Goal: Consume media (video, audio): Consume media (video, audio)

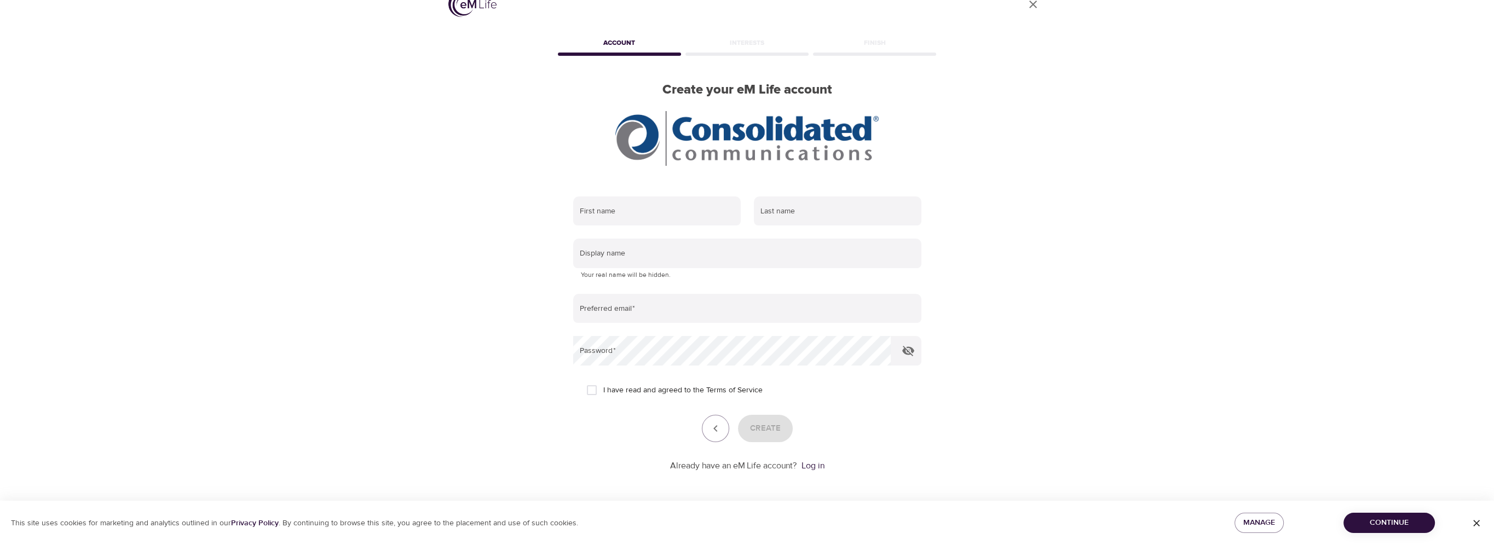
scroll to position [22, 0]
click at [1373, 526] on span "Continue" at bounding box center [1389, 523] width 74 height 14
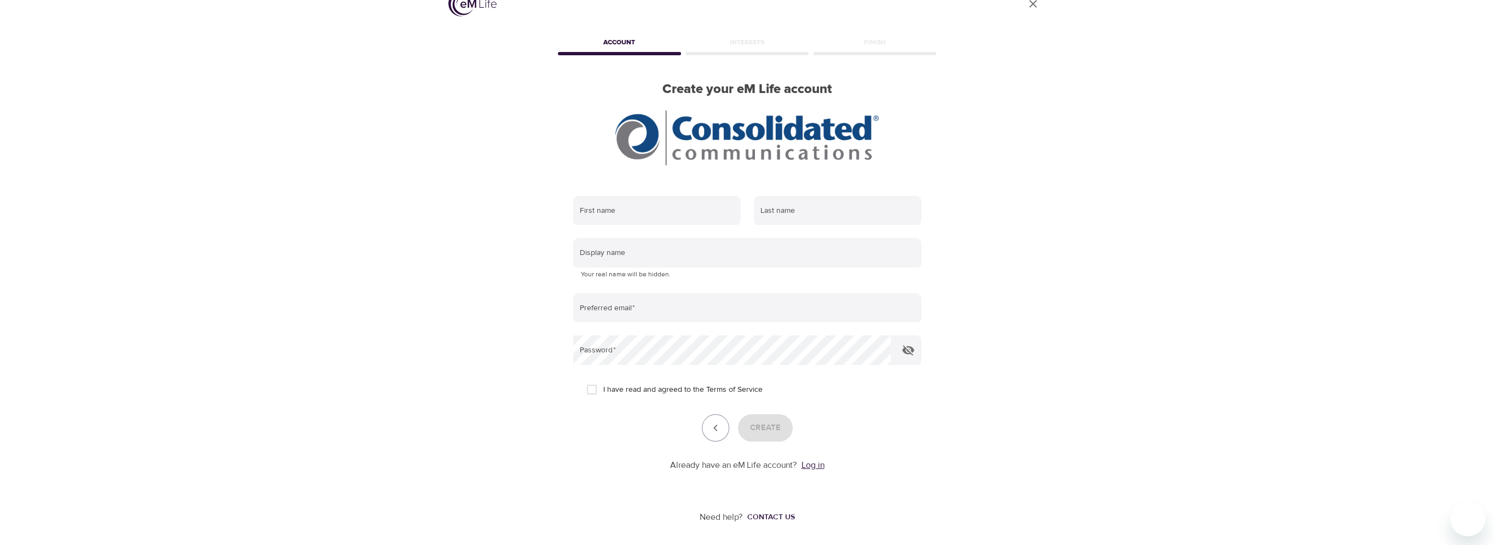
click at [820, 464] on link "Log in" at bounding box center [812, 465] width 23 height 11
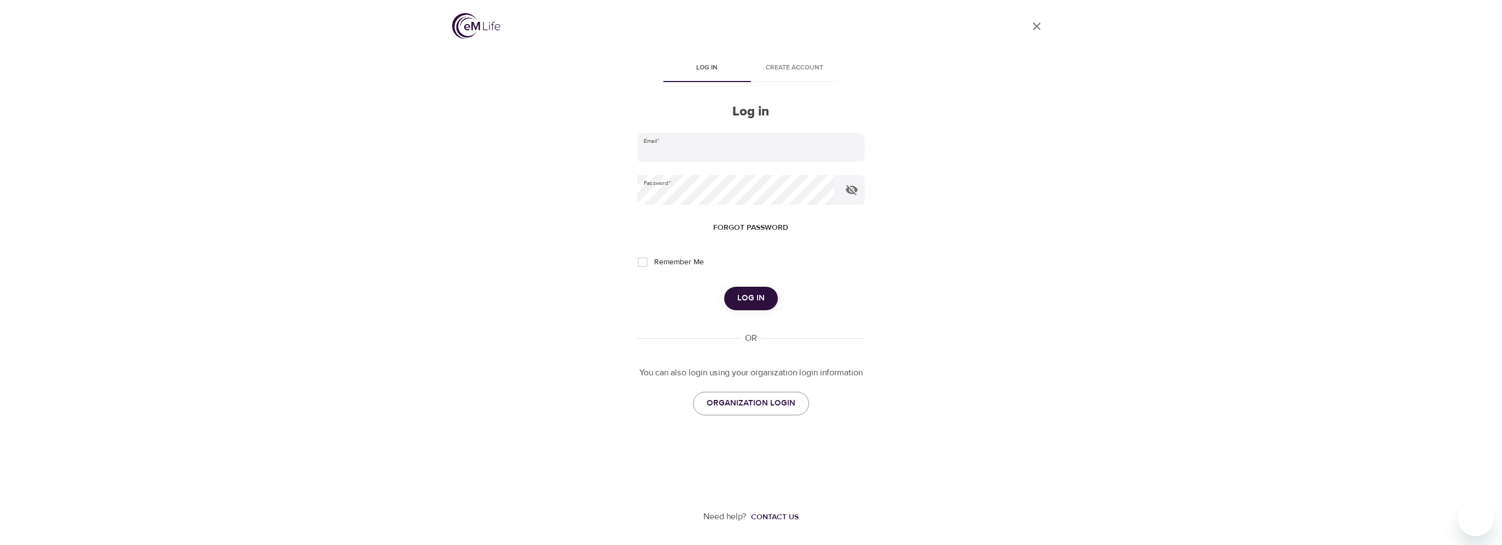
type input "[PERSON_NAME][EMAIL_ADDRESS][PERSON_NAME][DOMAIN_NAME]"
click at [697, 264] on span "Remember Me" at bounding box center [679, 262] width 50 height 11
click at [654, 264] on input "Remember Me" at bounding box center [642, 262] width 23 height 23
checkbox input "true"
click at [748, 292] on span "Log in" at bounding box center [750, 298] width 27 height 14
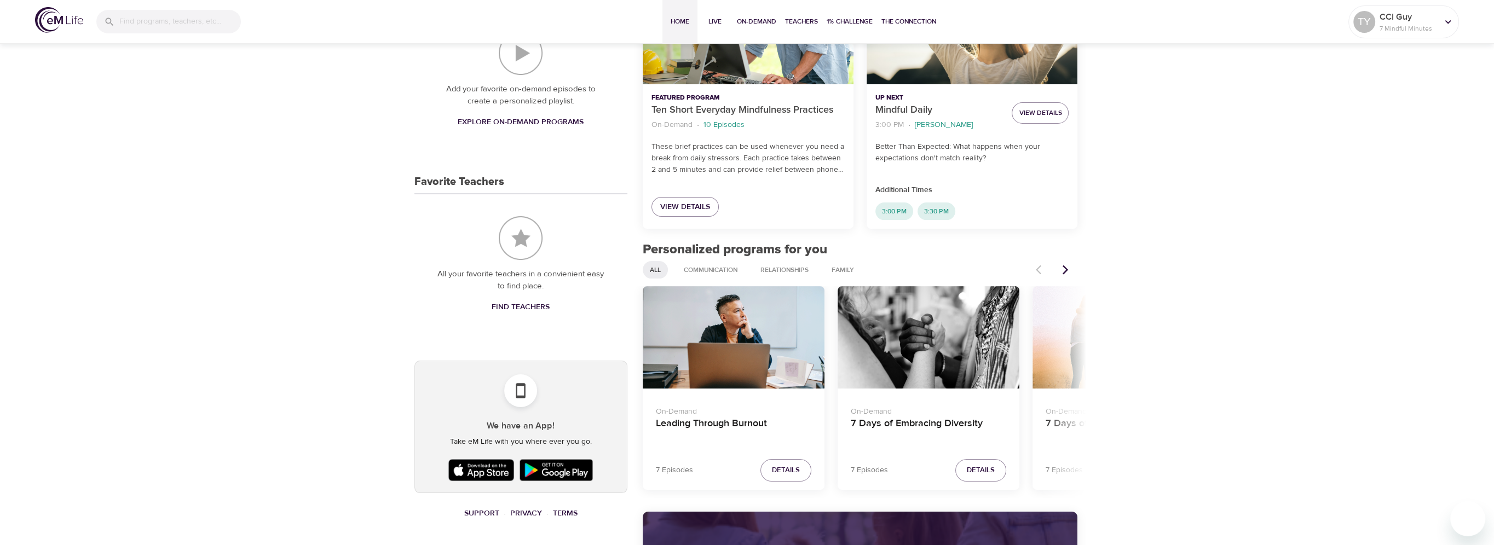
scroll to position [383, 0]
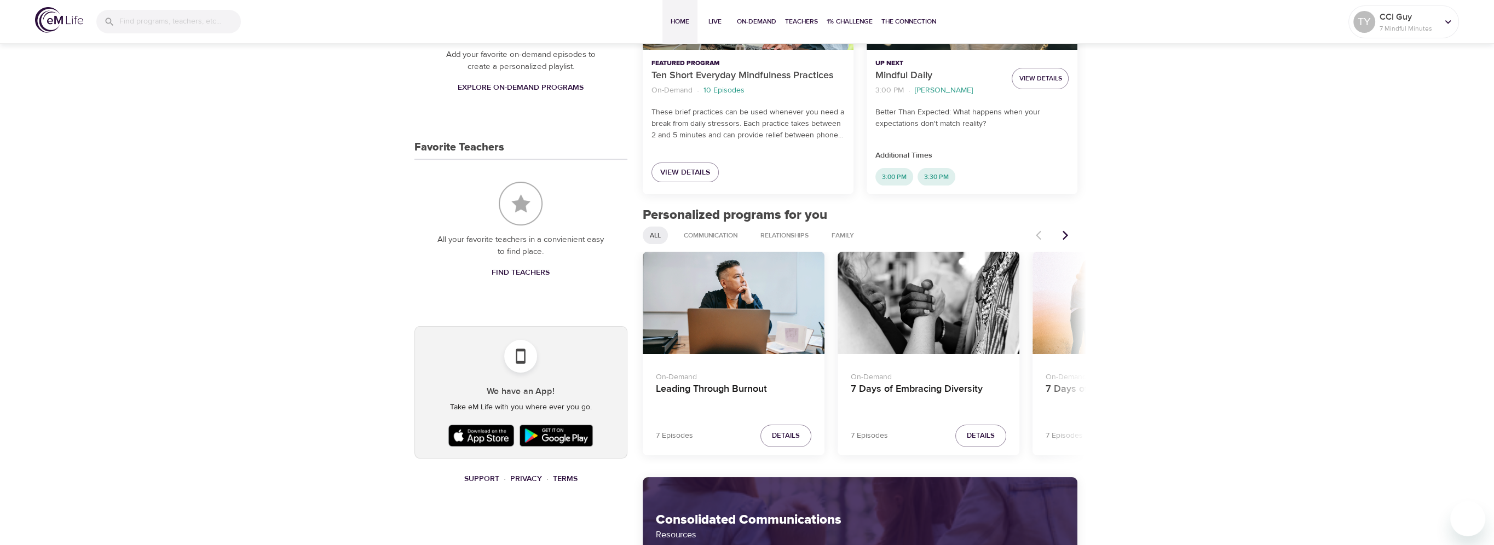
click at [1070, 235] on icon "Next items" at bounding box center [1065, 235] width 11 height 11
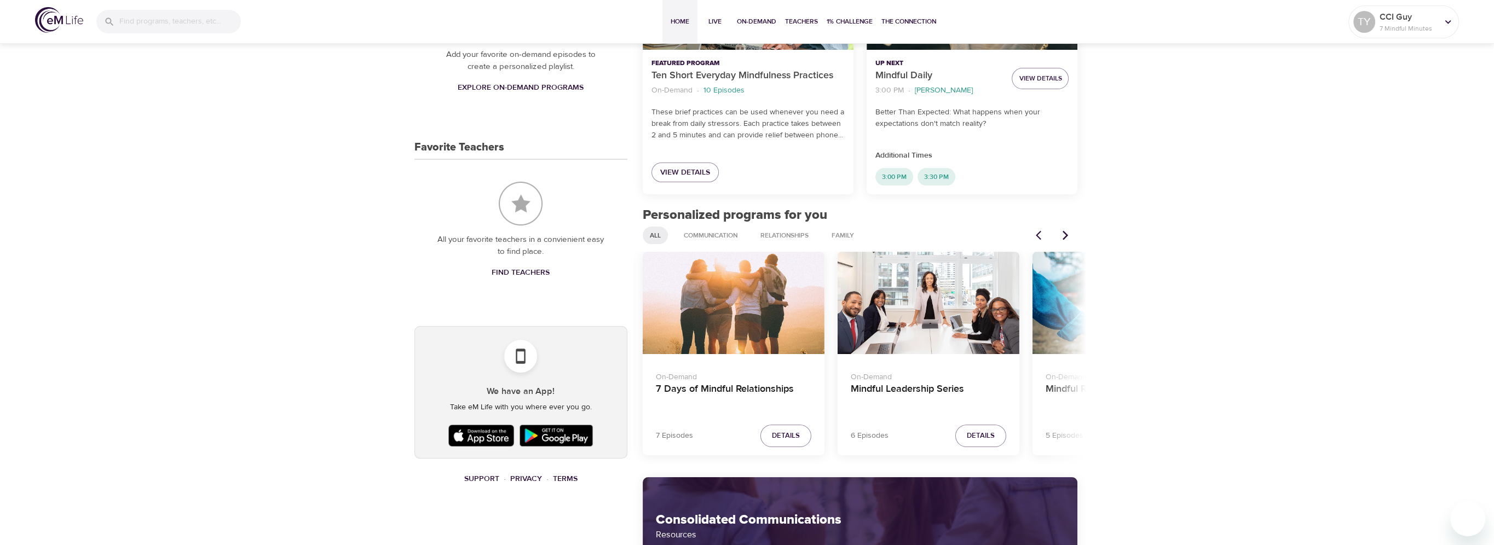
click at [1071, 235] on button "Next items" at bounding box center [1065, 235] width 24 height 24
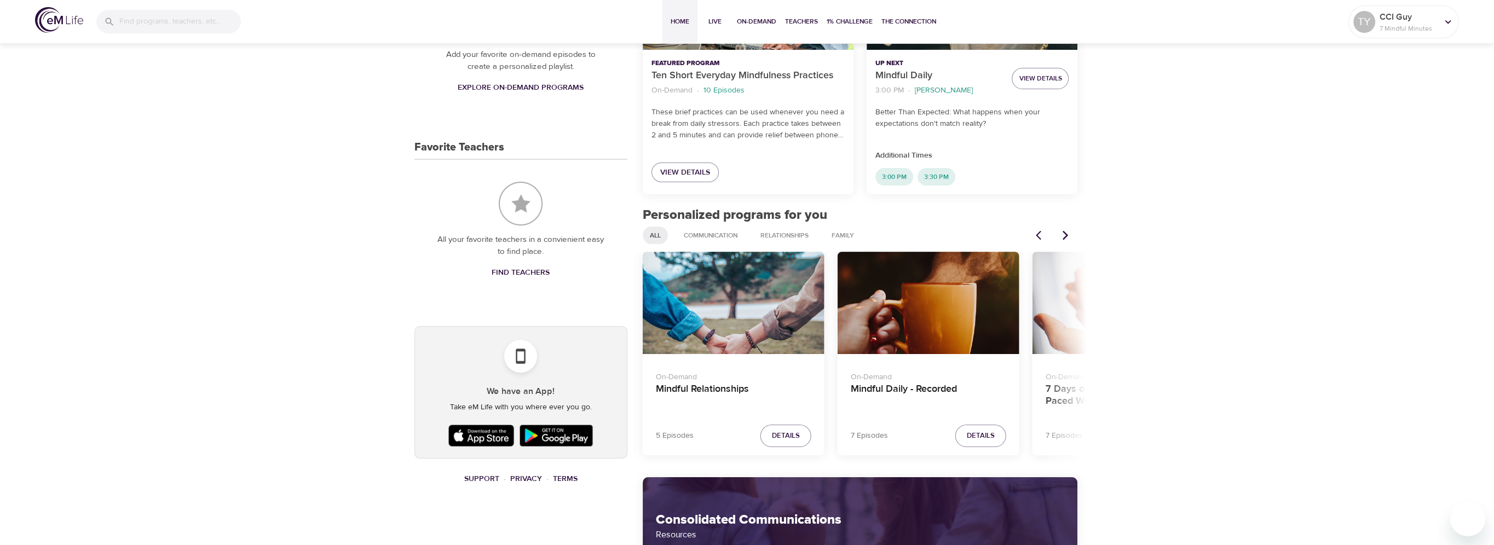
click at [1071, 235] on button "Next items" at bounding box center [1065, 235] width 24 height 24
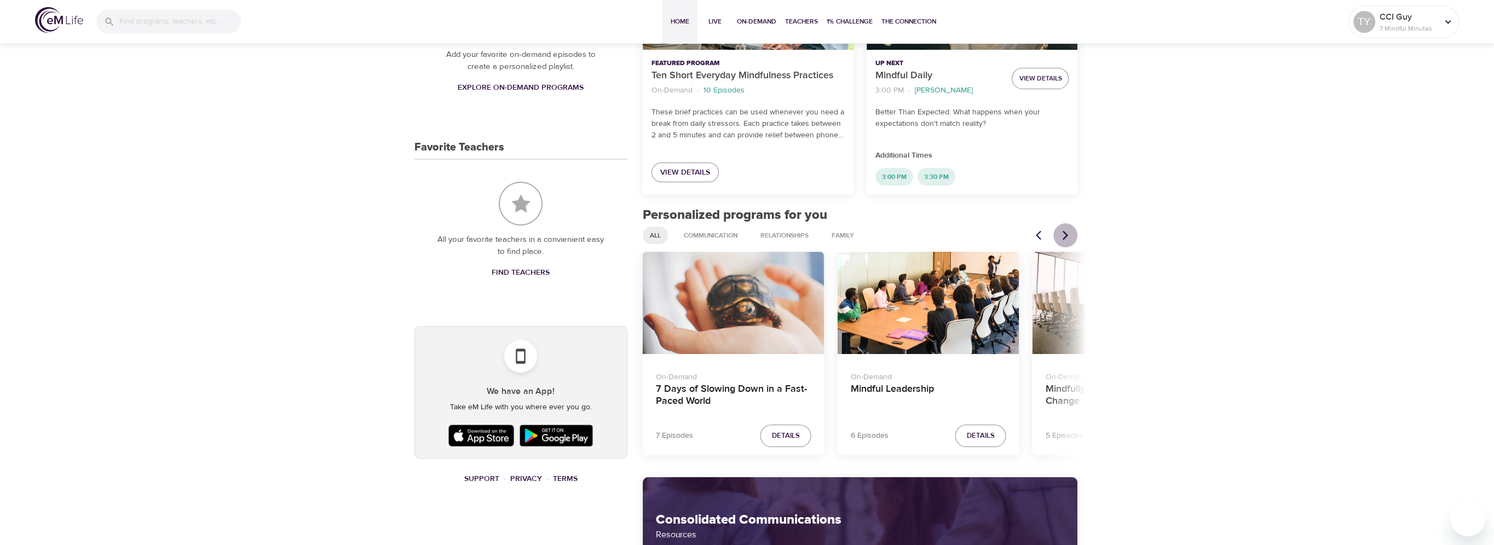
click at [1071, 235] on button "Next items" at bounding box center [1065, 235] width 24 height 24
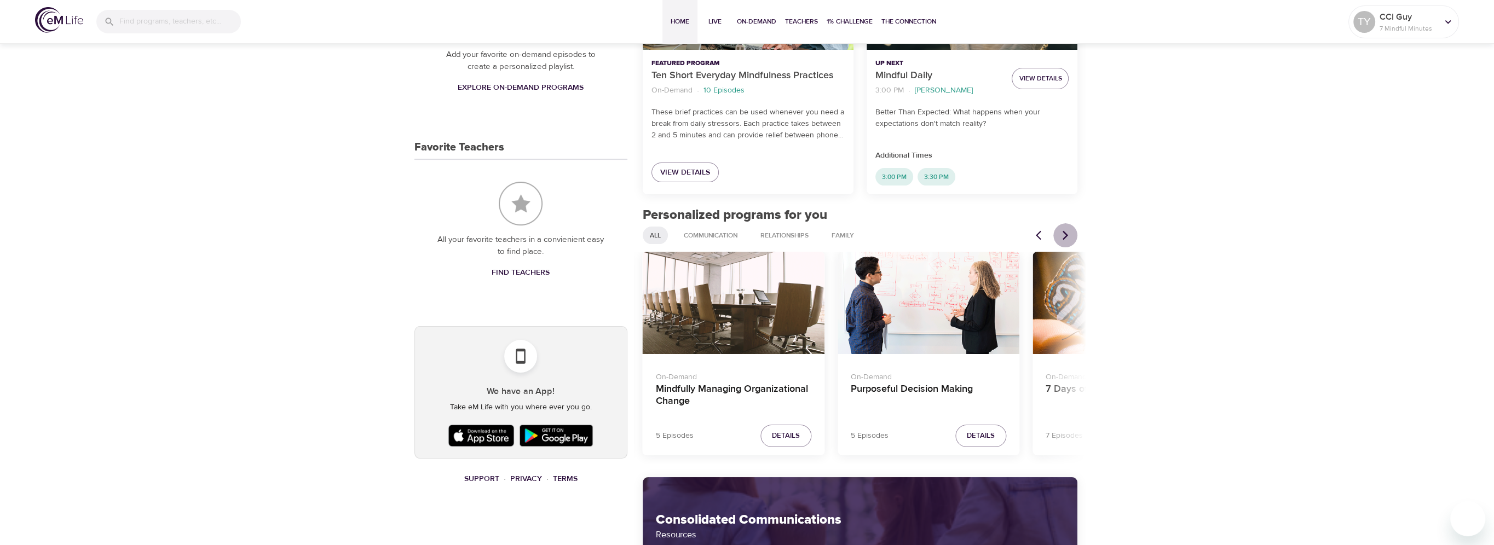
click at [1071, 235] on button "Next items" at bounding box center [1065, 235] width 24 height 24
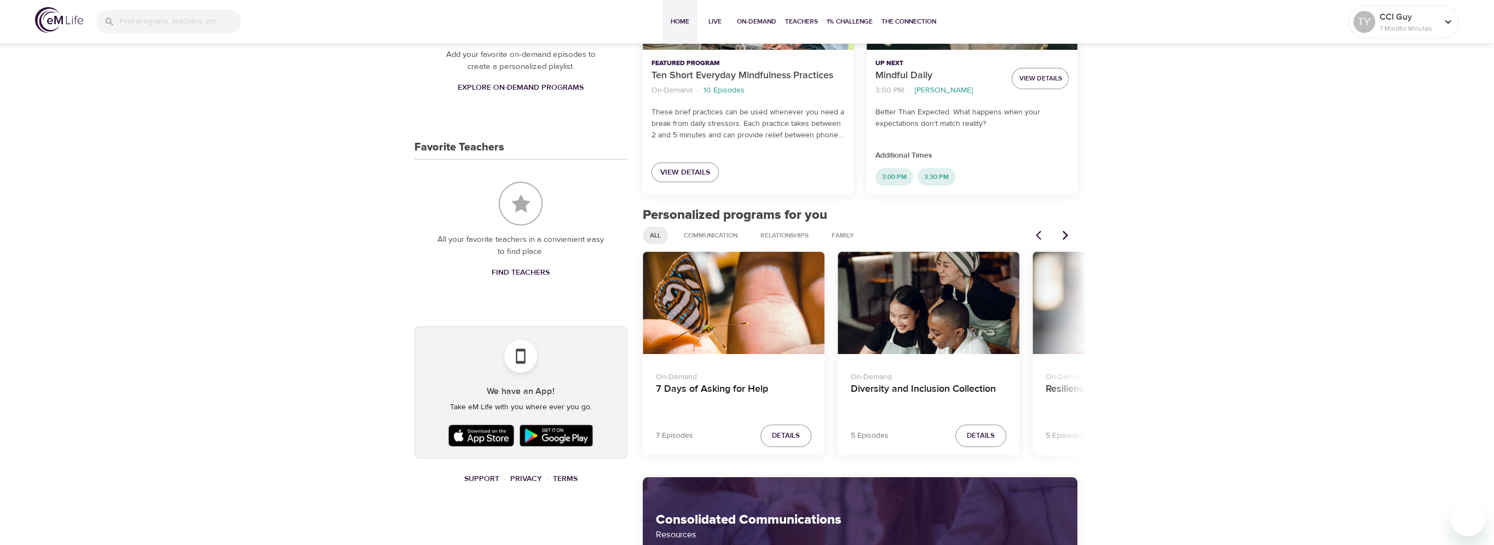
click at [1071, 235] on button "Next items" at bounding box center [1065, 235] width 24 height 24
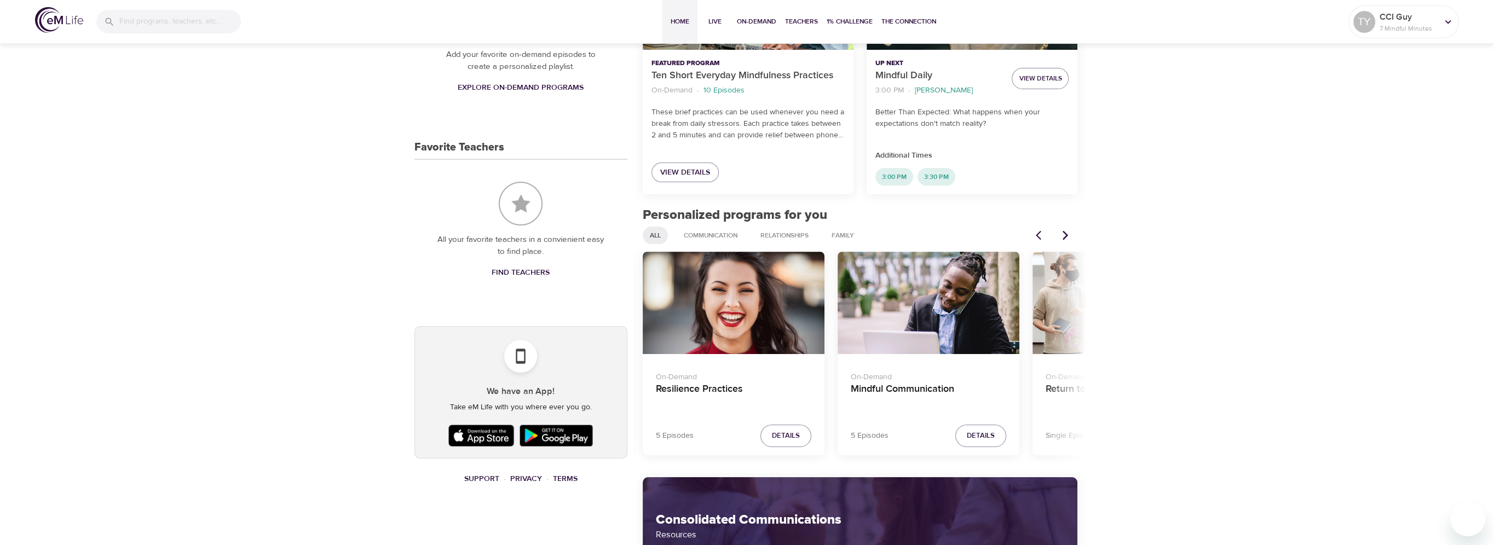
click at [1071, 235] on button "Next items" at bounding box center [1065, 235] width 24 height 24
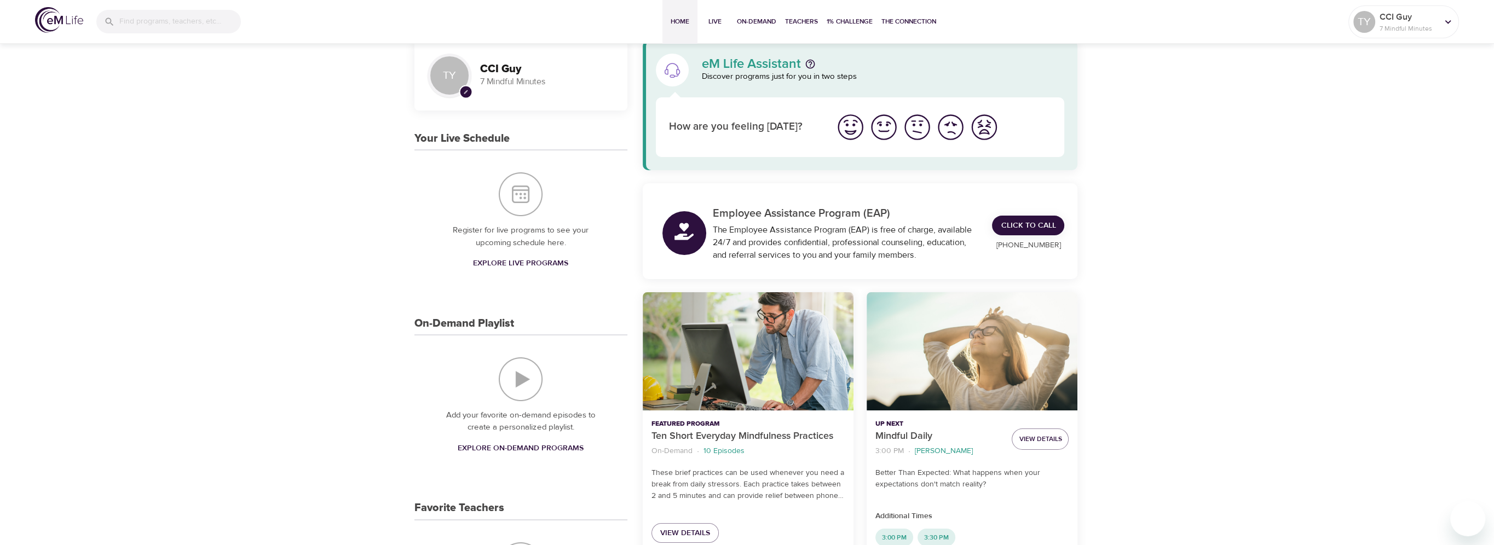
scroll to position [0, 0]
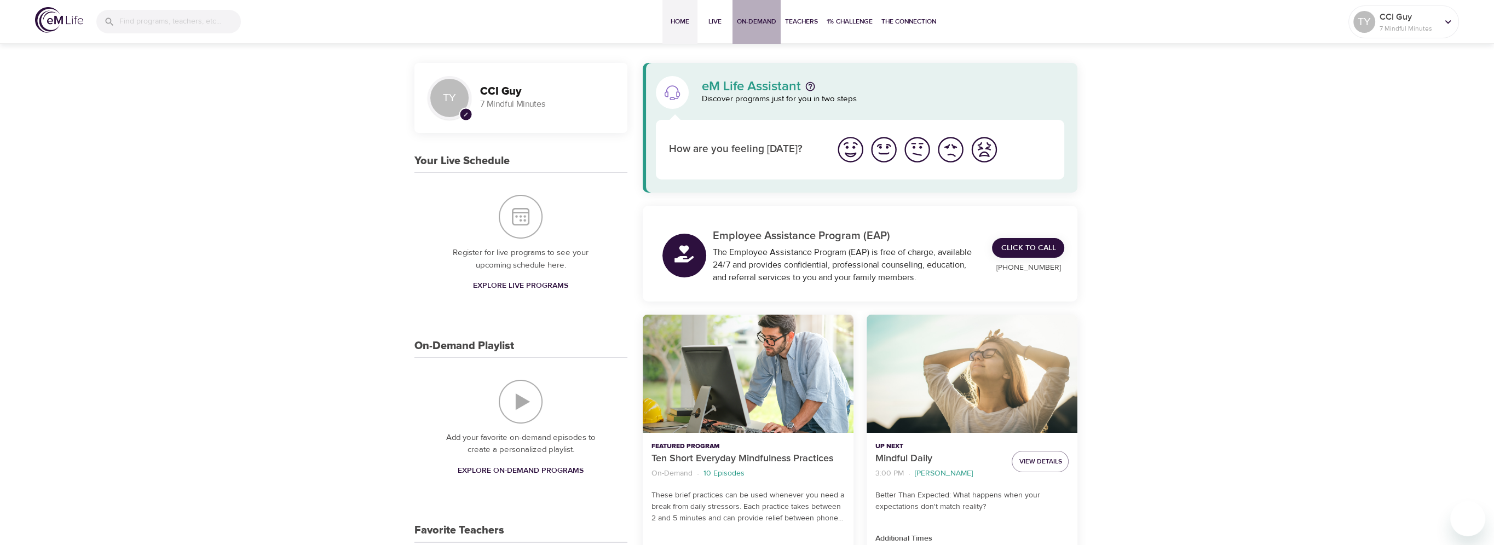
click at [740, 20] on span "On-Demand" at bounding box center [756, 21] width 39 height 11
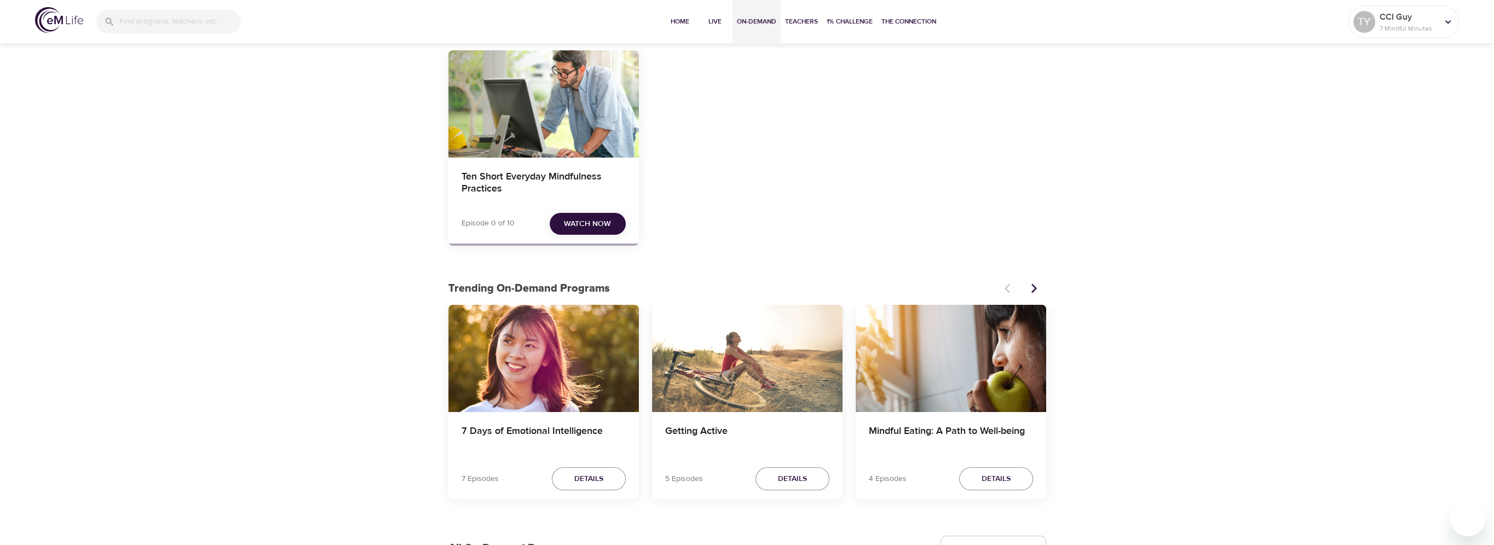
scroll to position [109, 0]
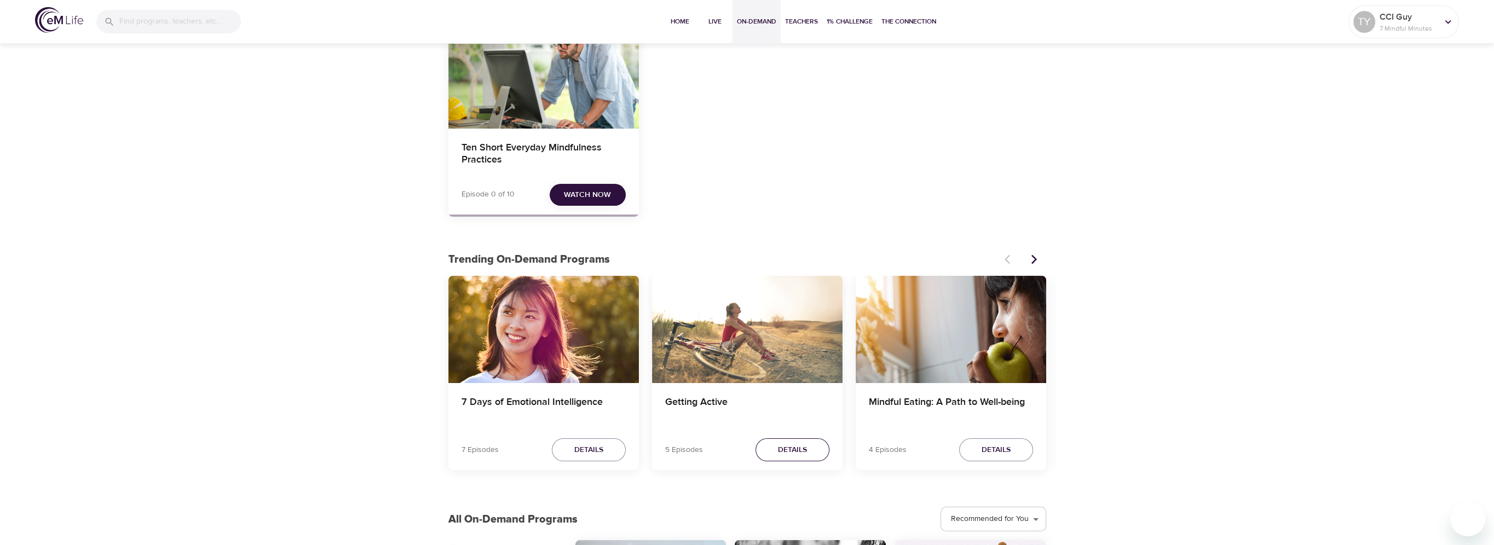
click at [775, 452] on button "Details" at bounding box center [792, 451] width 74 height 24
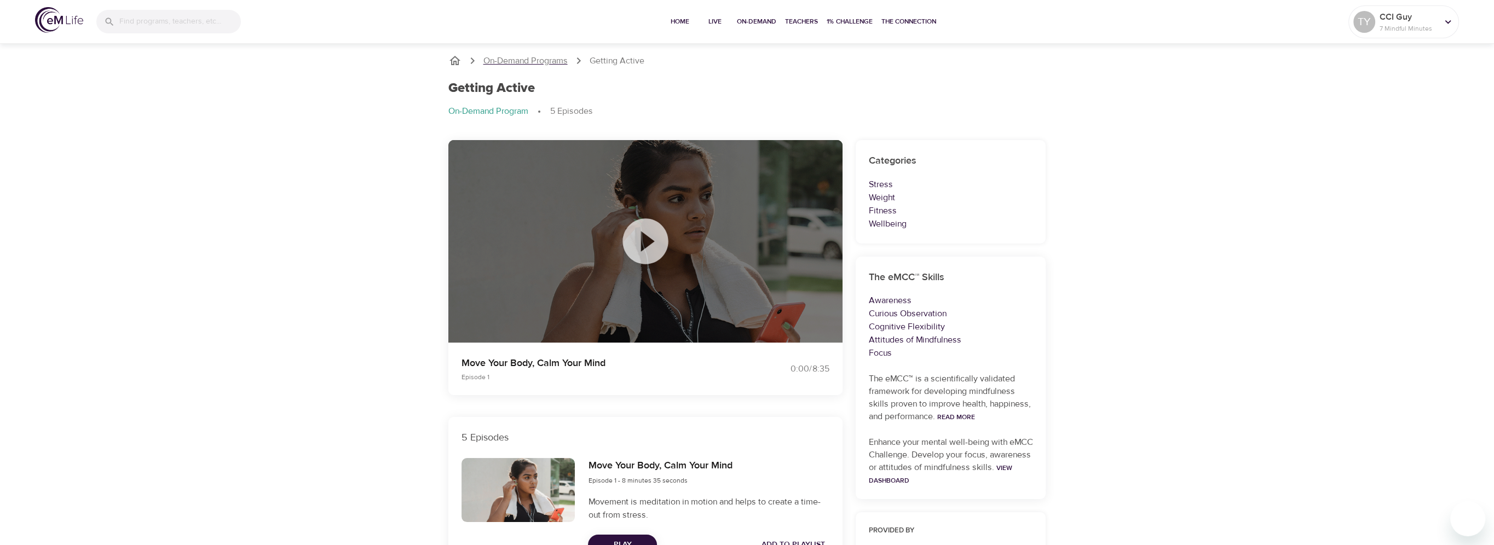
click at [543, 57] on p "On-Demand Programs" at bounding box center [525, 61] width 84 height 13
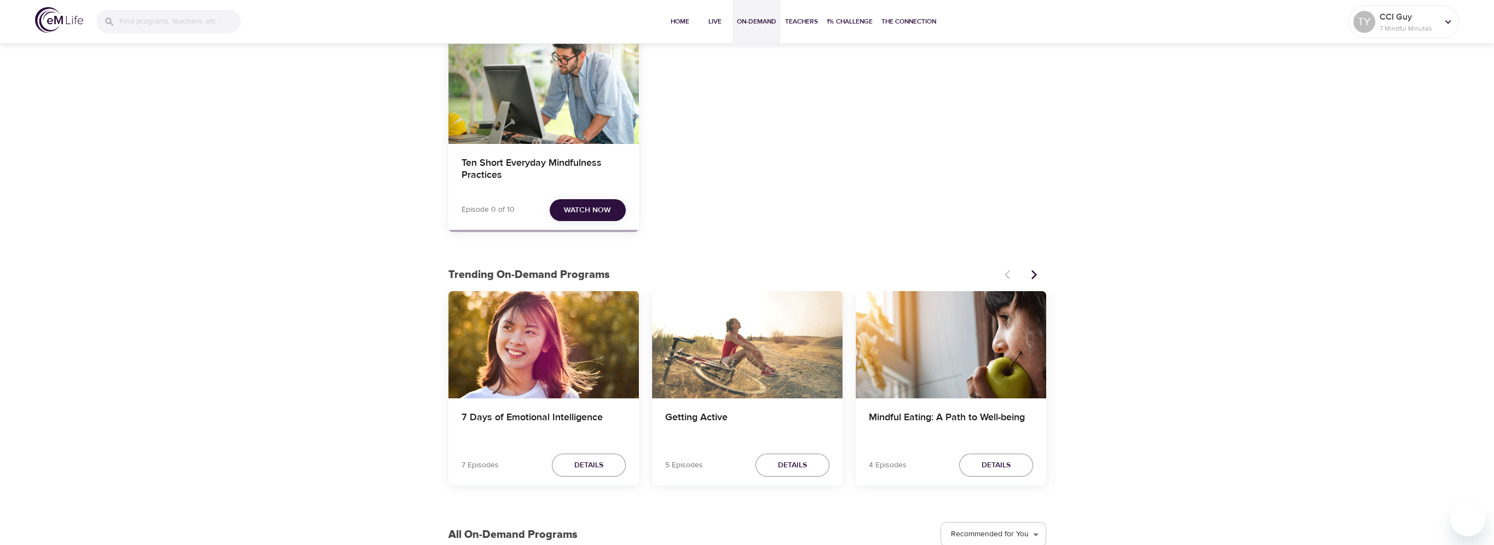
scroll to position [109, 0]
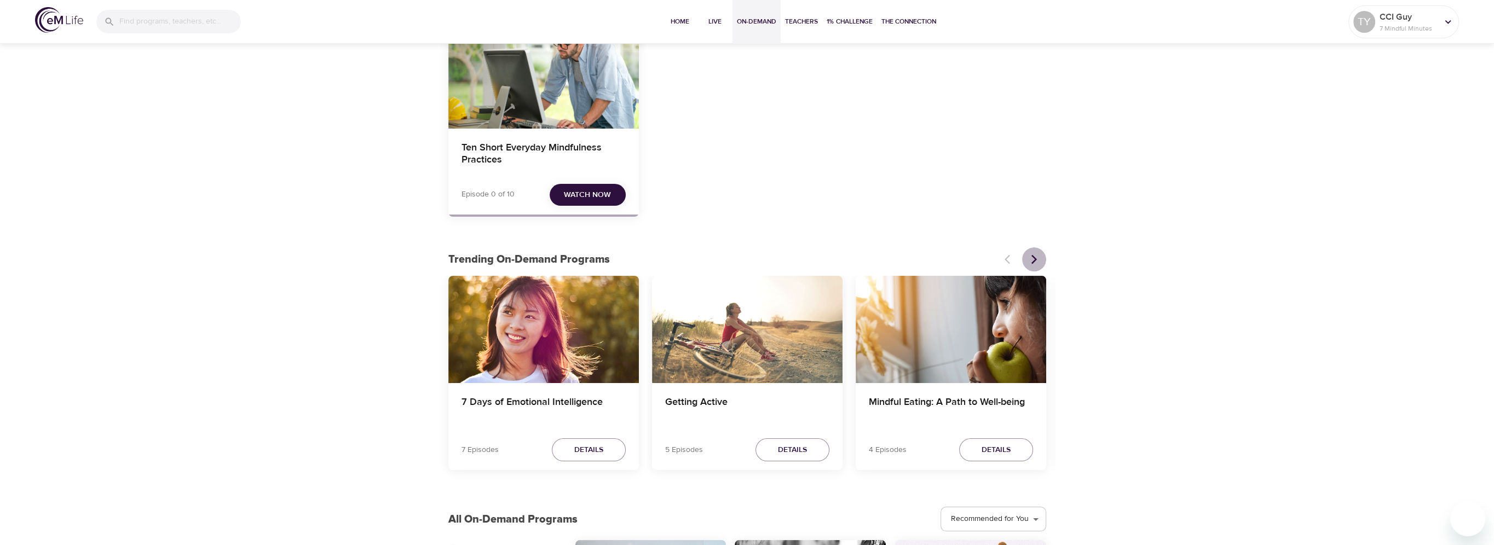
click at [1031, 257] on icon "Next items" at bounding box center [1034, 259] width 11 height 11
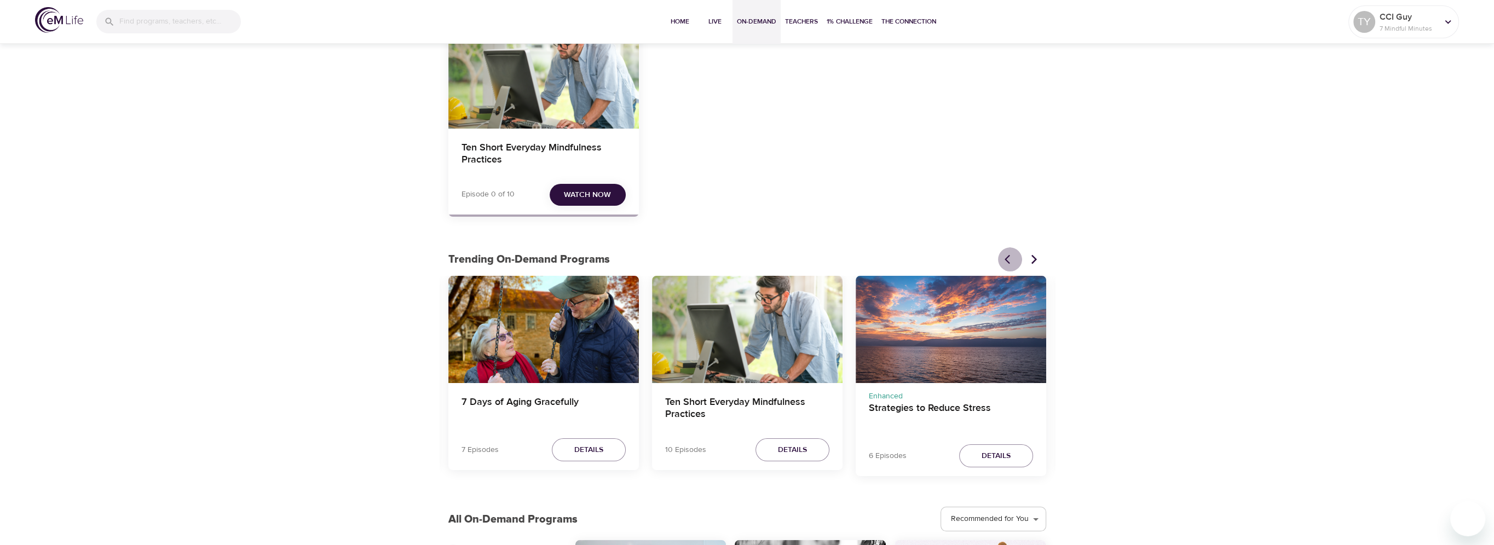
click at [1006, 264] on icon "Previous items" at bounding box center [1010, 259] width 11 height 11
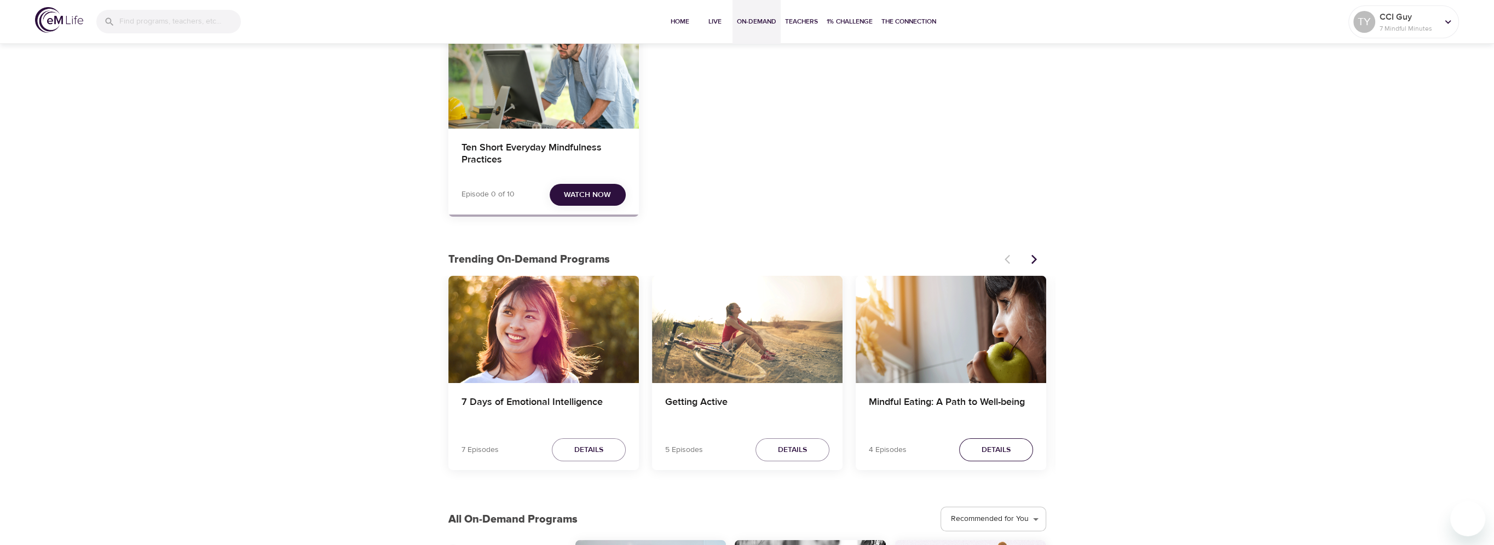
click at [994, 457] on button "Details" at bounding box center [996, 451] width 74 height 24
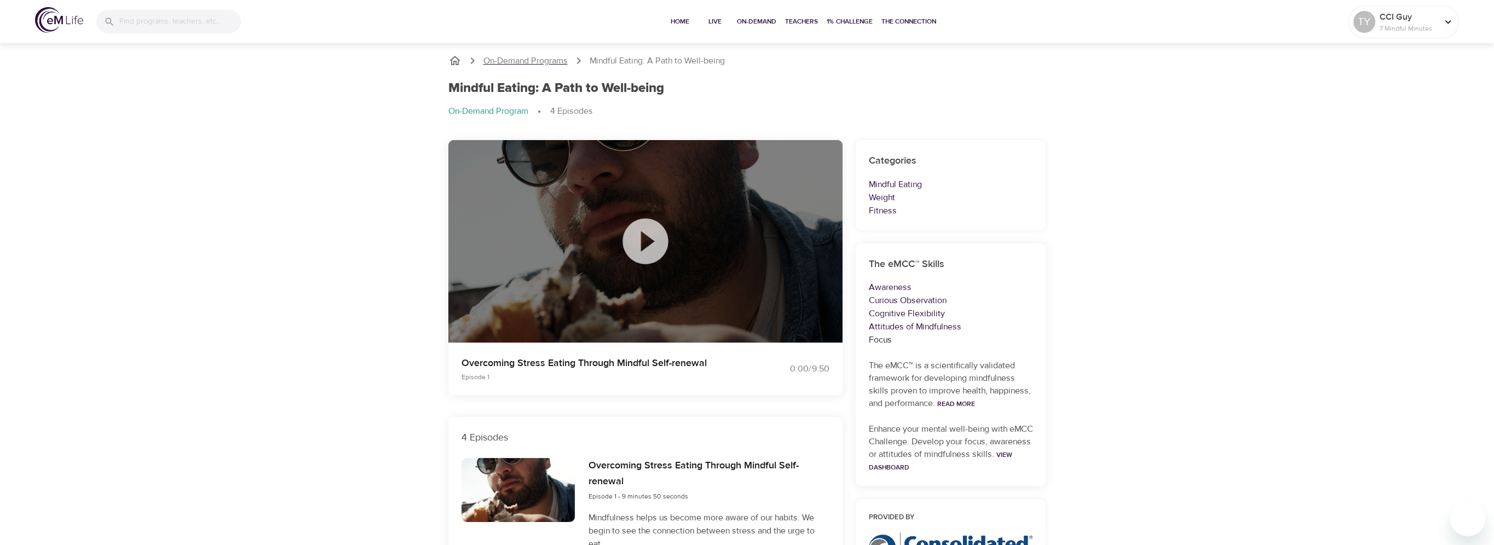
click at [543, 64] on p "On-Demand Programs" at bounding box center [525, 61] width 84 height 13
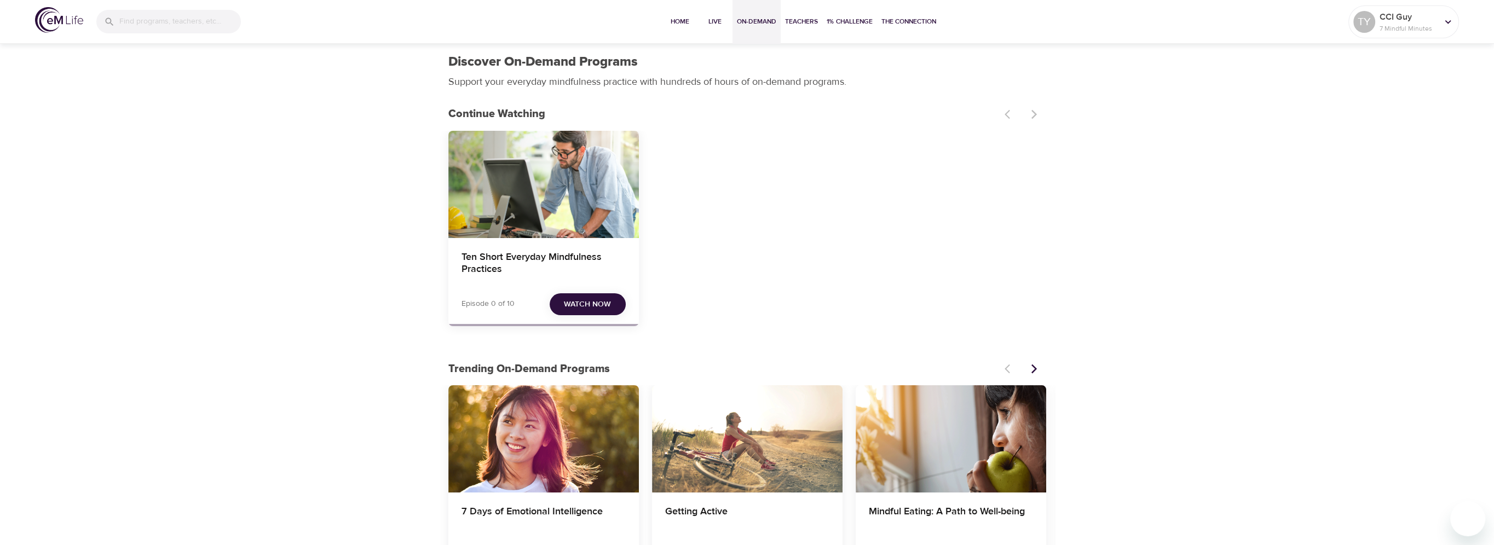
click at [593, 307] on span "Watch Now" at bounding box center [587, 305] width 47 height 14
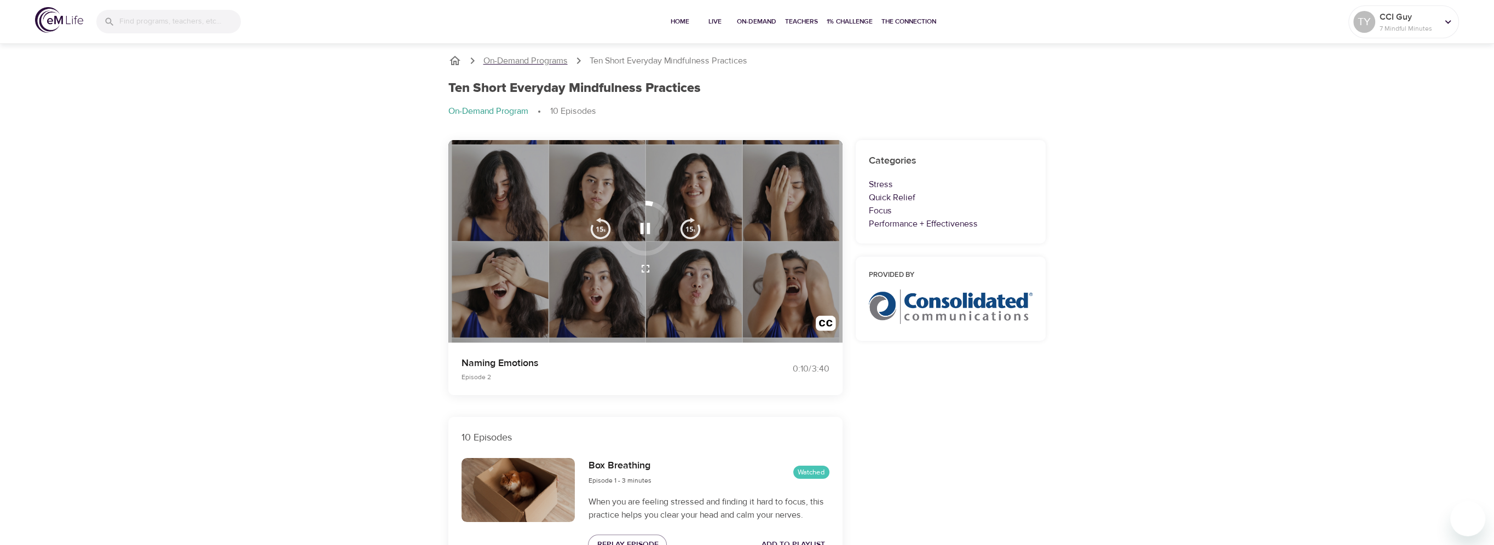
click at [539, 60] on p "On-Demand Programs" at bounding box center [525, 61] width 84 height 13
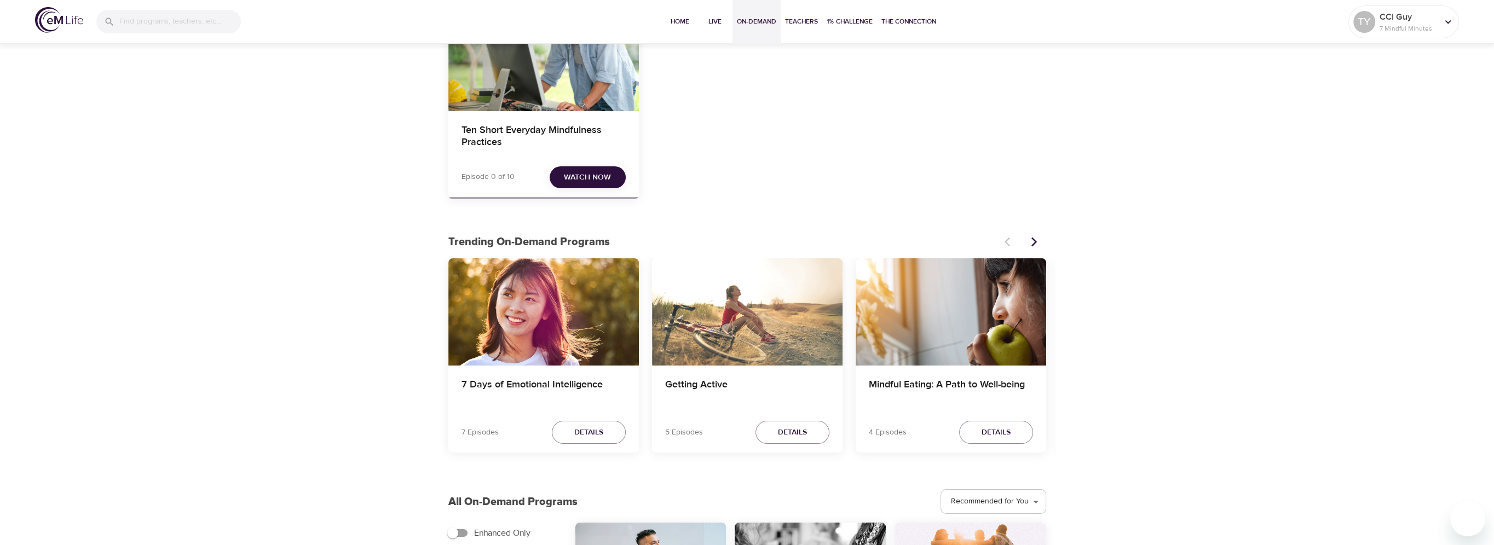
scroll to position [164, 0]
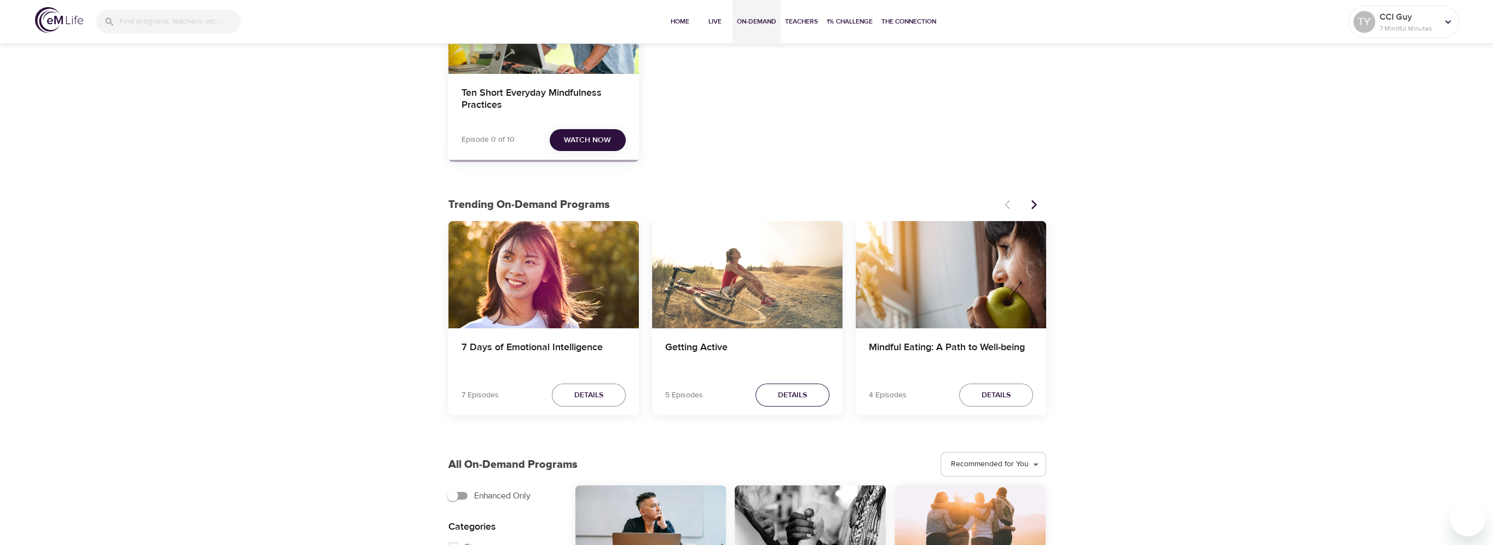
click at [787, 396] on span "Details" at bounding box center [792, 396] width 29 height 14
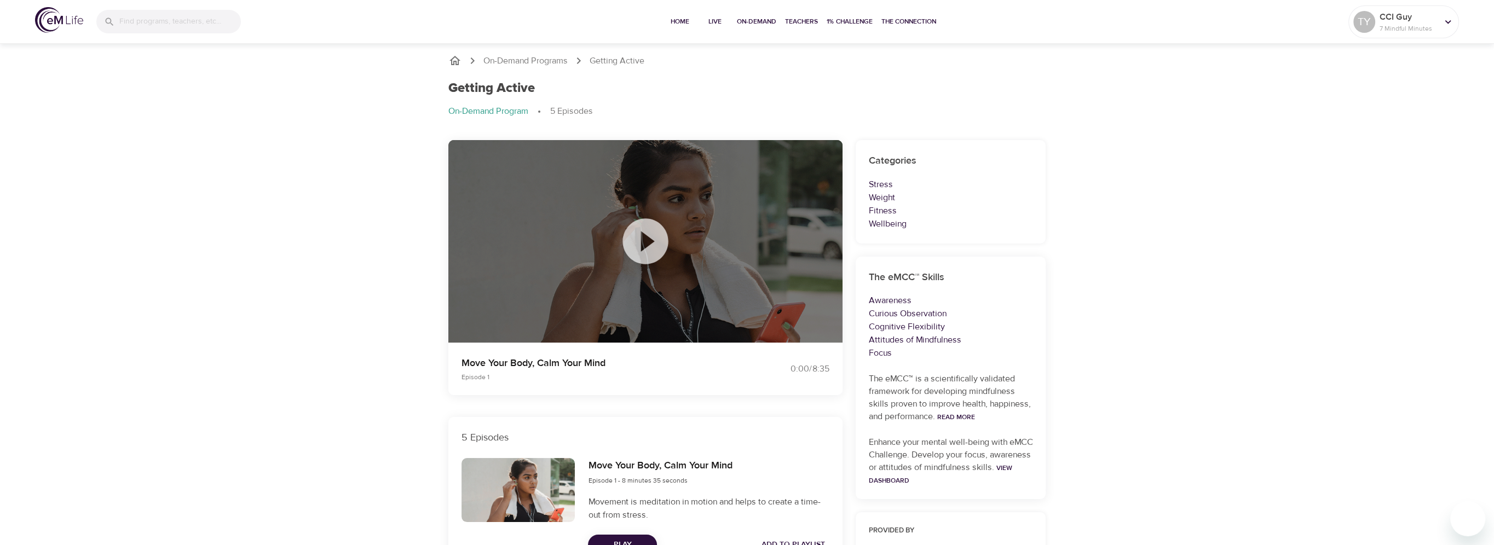
click at [646, 240] on icon at bounding box center [645, 241] width 55 height 55
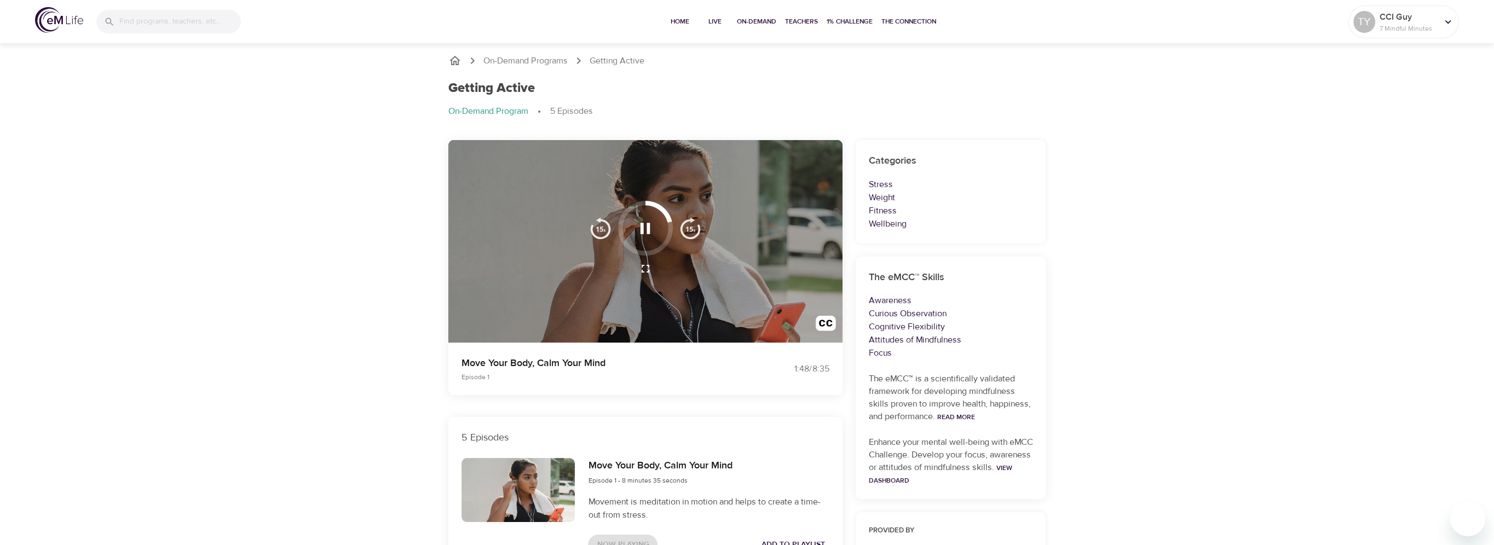
click at [653, 235] on icon "button" at bounding box center [645, 228] width 19 height 19
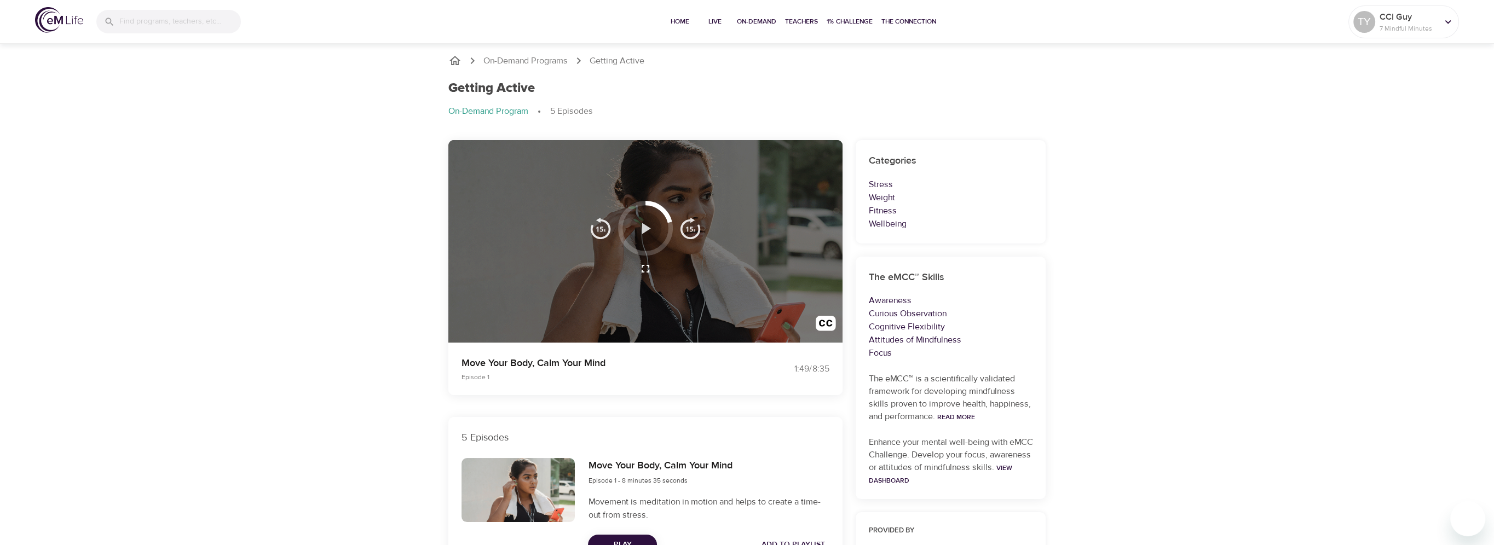
click at [653, 235] on icon "button" at bounding box center [645, 228] width 19 height 19
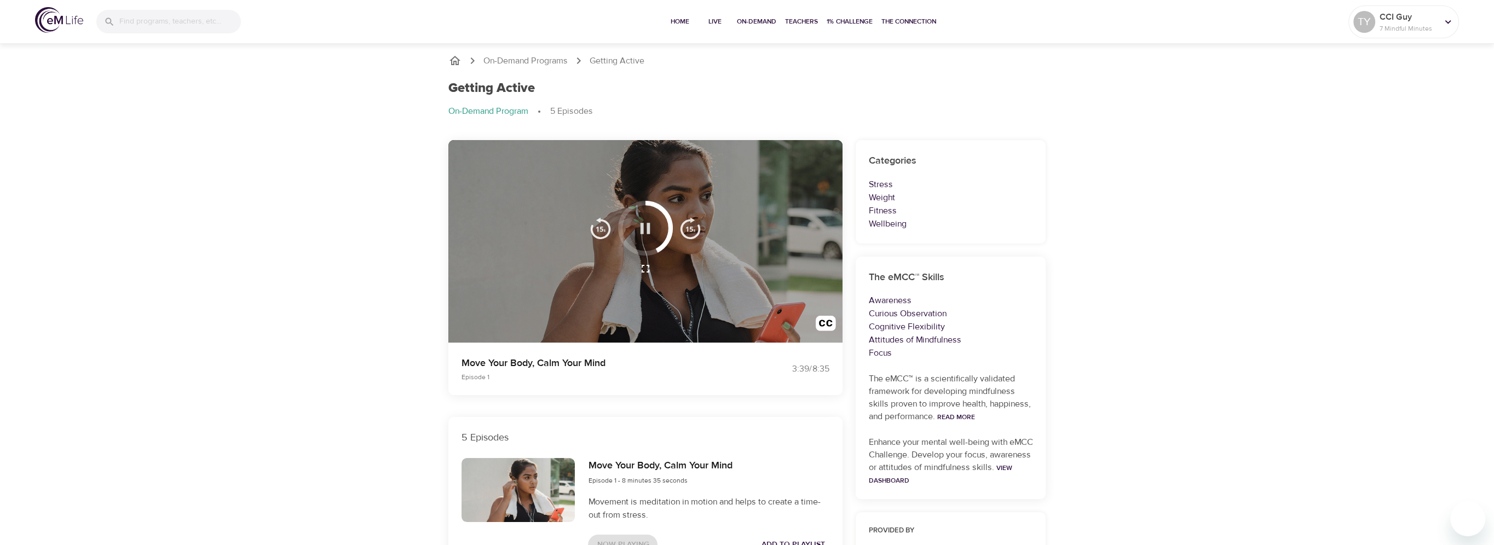
click at [643, 234] on icon "button" at bounding box center [646, 228] width 10 height 11
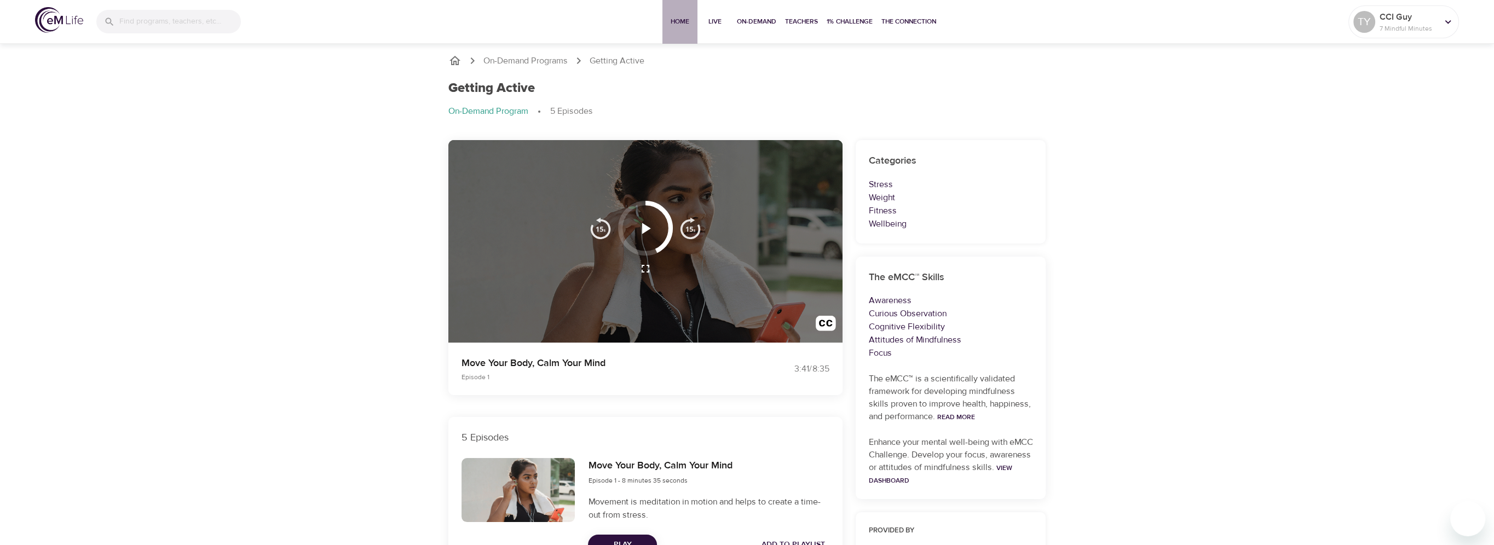
click at [681, 24] on span "Home" at bounding box center [680, 21] width 26 height 11
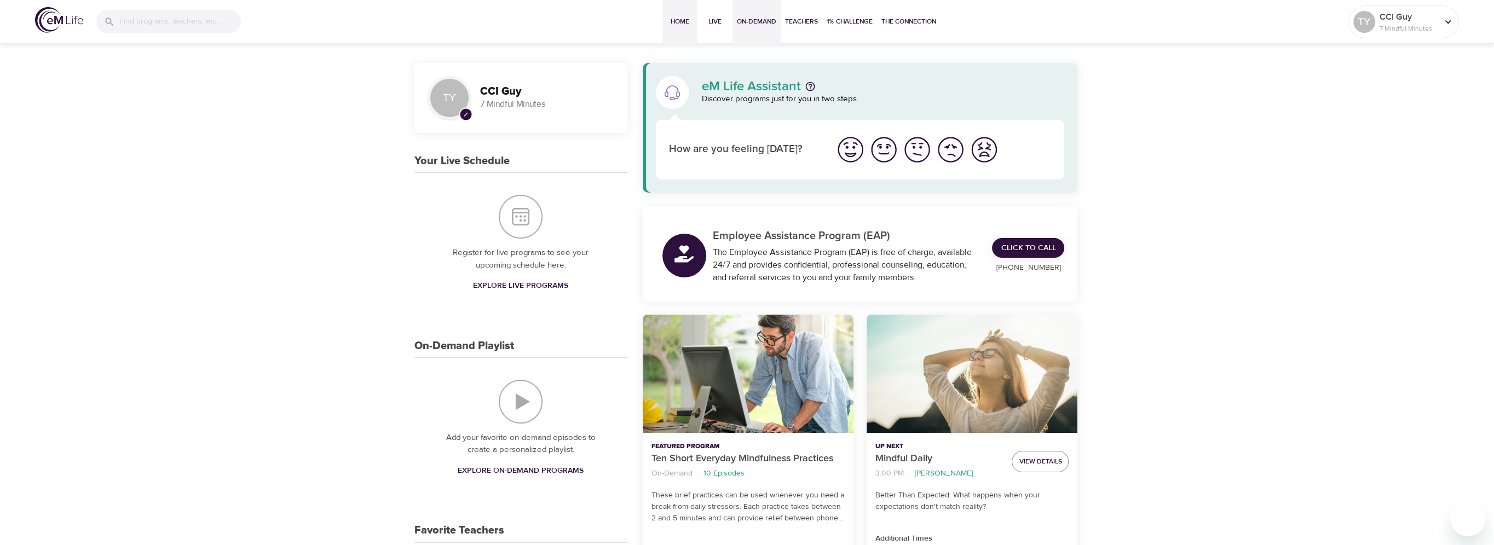
click at [742, 20] on span "On-Demand" at bounding box center [756, 21] width 39 height 11
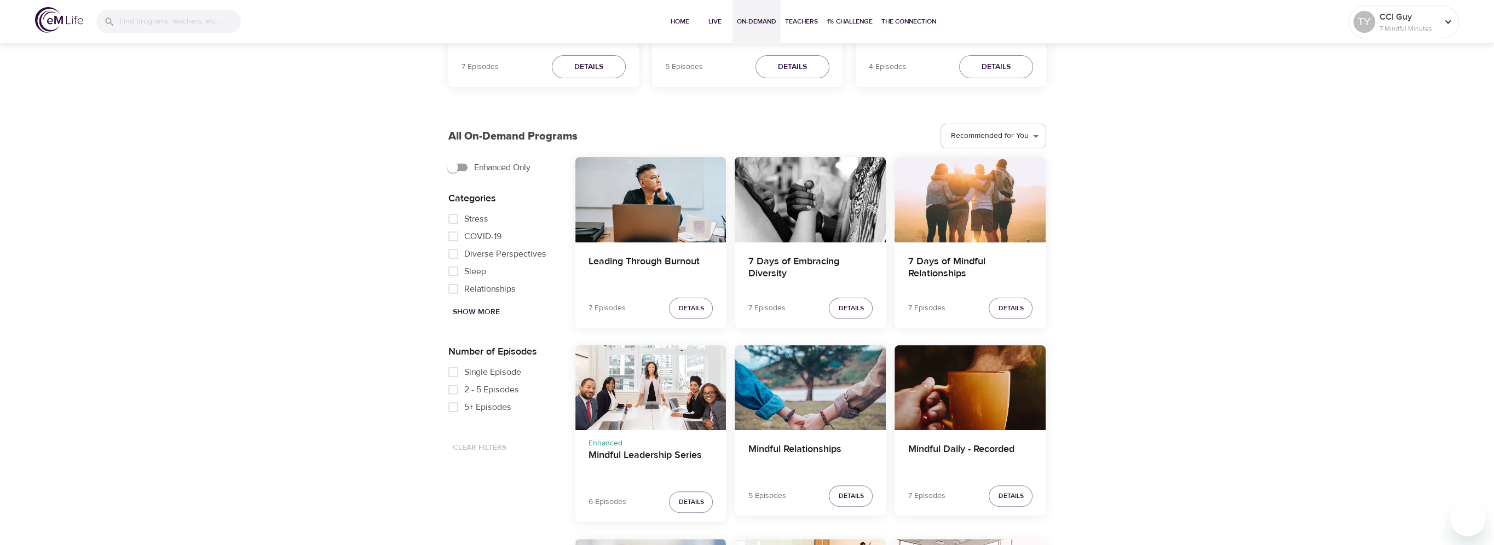
scroll to position [547, 0]
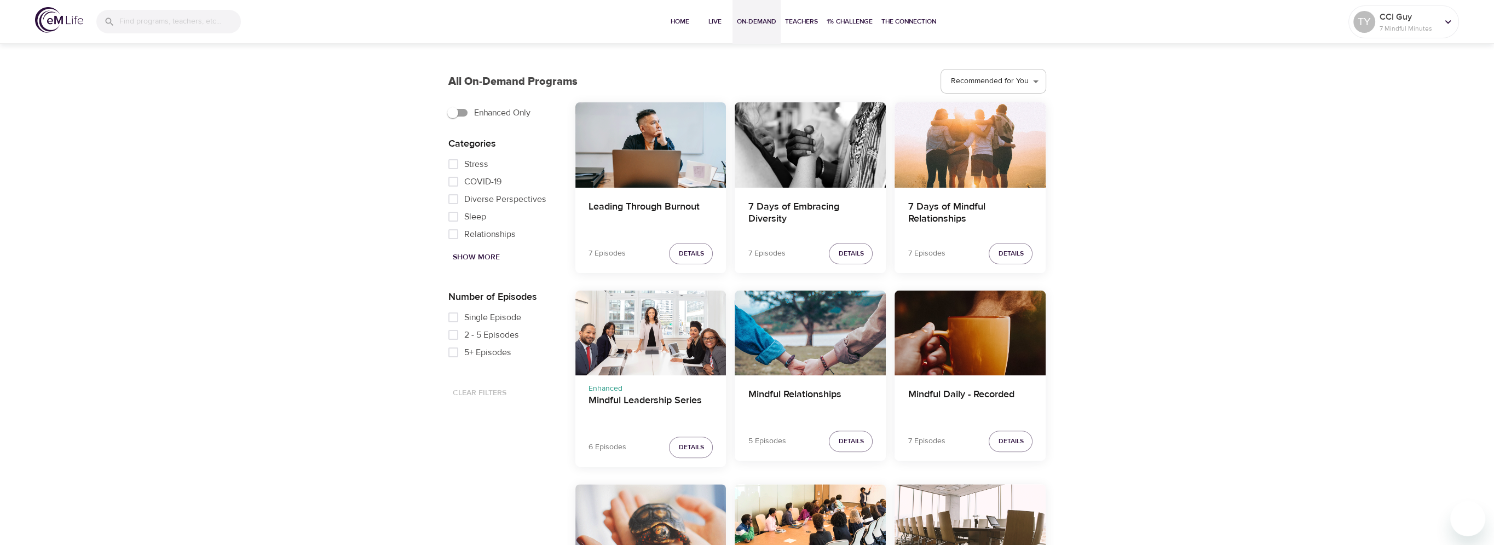
click at [505, 315] on span "Single Episode" at bounding box center [492, 317] width 57 height 13
click at [464, 315] on input "Single Episode" at bounding box center [453, 318] width 22 height 18
checkbox input "true"
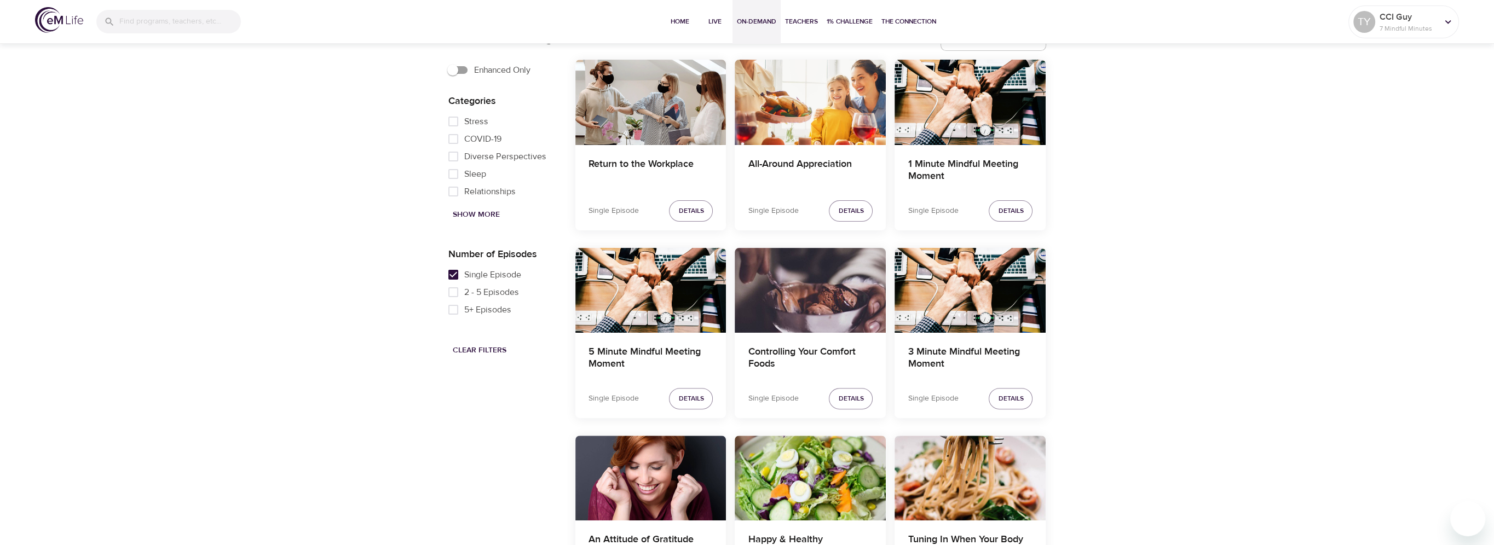
scroll to position [493, 0]
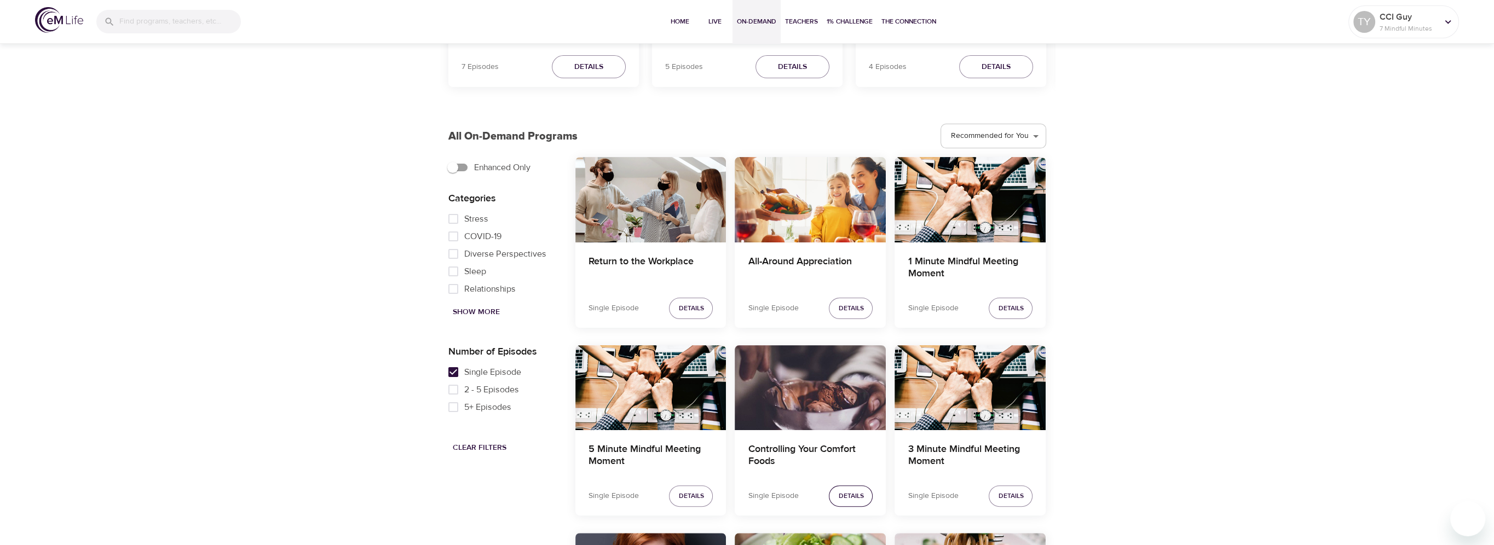
click at [847, 497] on span "Details" at bounding box center [850, 496] width 25 height 11
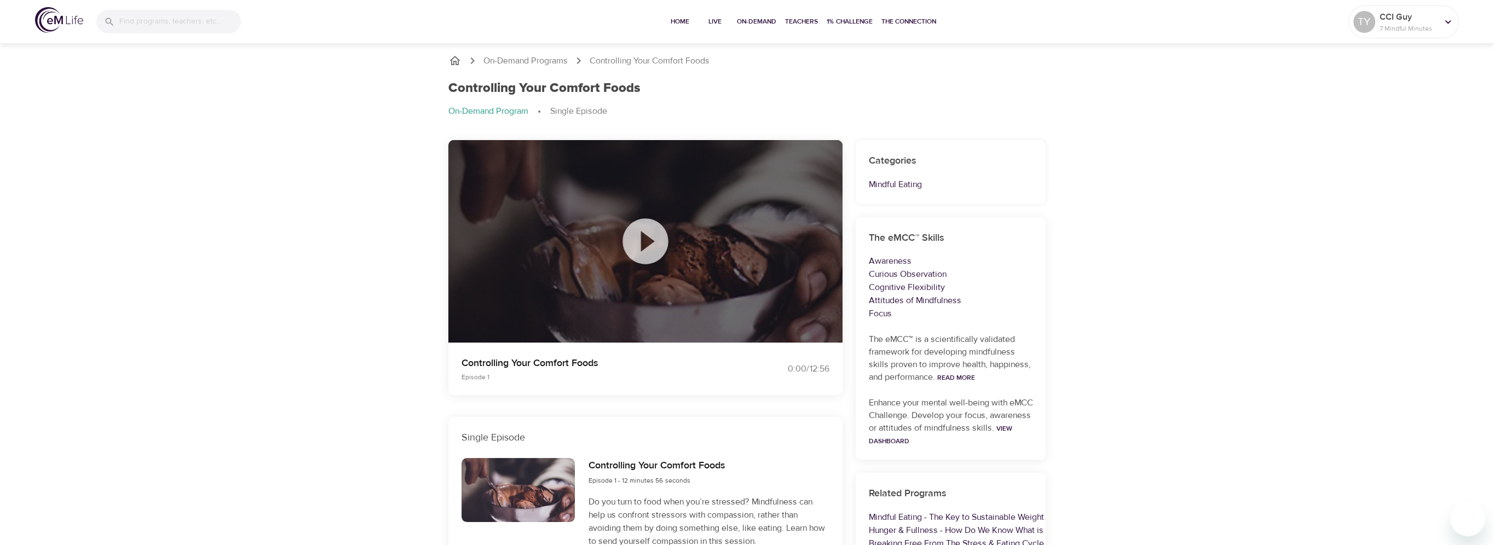
click at [647, 243] on icon at bounding box center [645, 241] width 55 height 55
click at [1377, 26] on div "CCI Guy 7 Mindful Minutes" at bounding box center [1408, 21] width 62 height 27
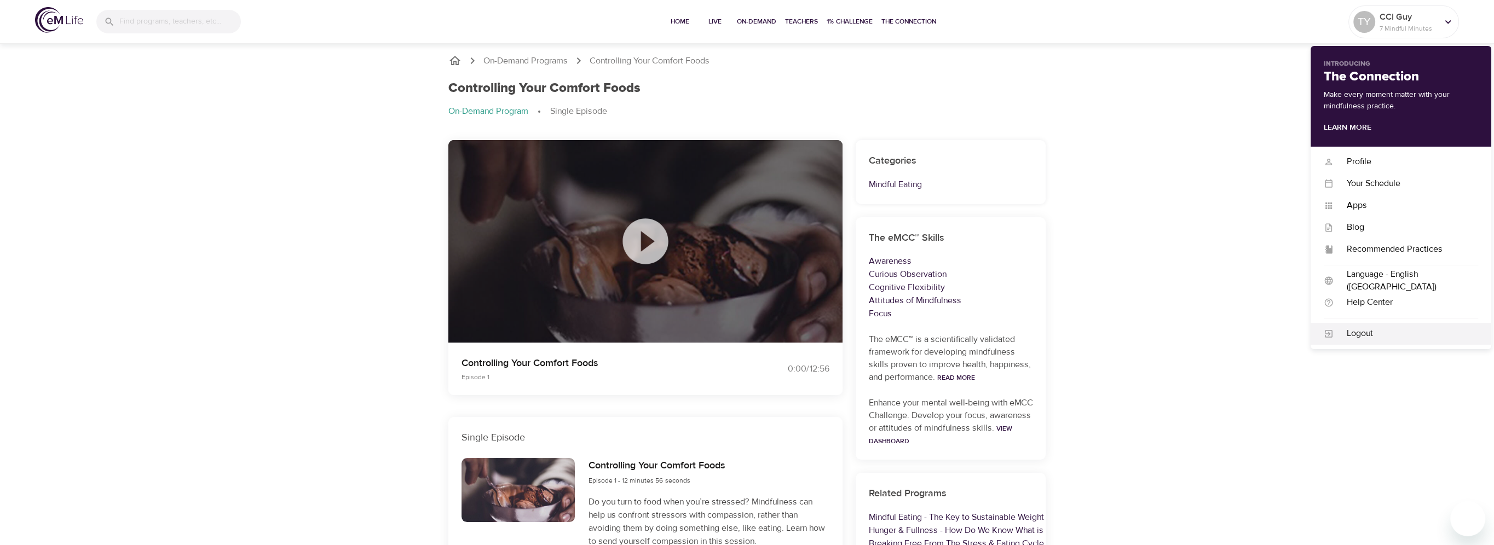
click at [1365, 336] on div "Logout" at bounding box center [1406, 333] width 145 height 13
